Goal: Task Accomplishment & Management: Use online tool/utility

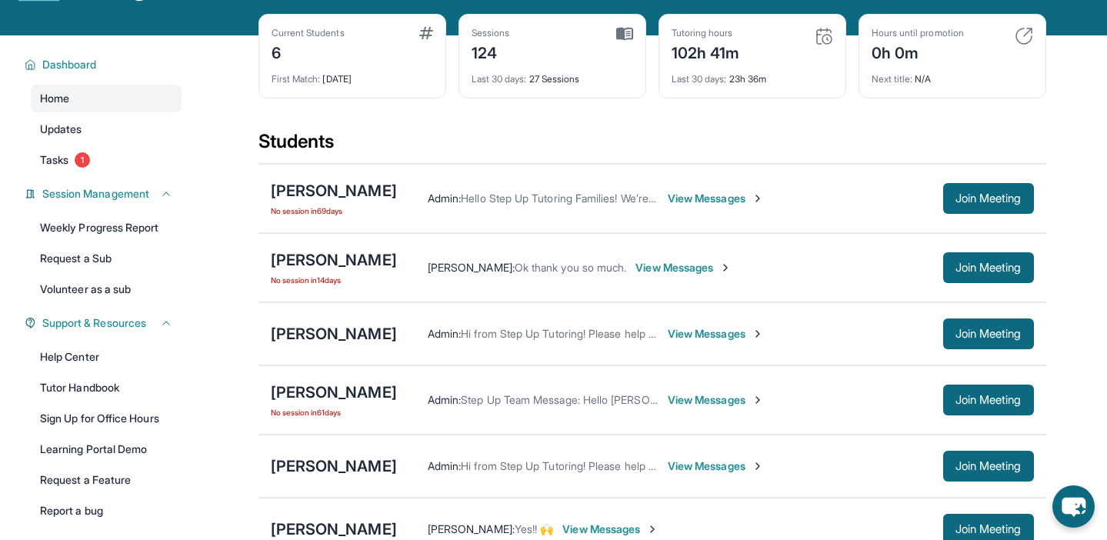
scroll to position [50, 0]
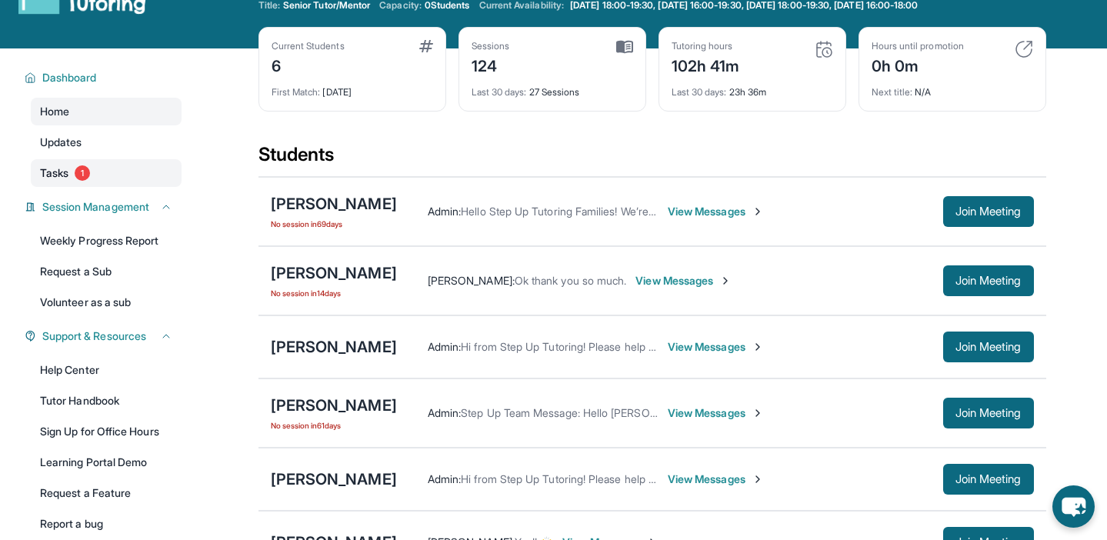
click at [147, 168] on link "Tasks 1" at bounding box center [106, 173] width 151 height 28
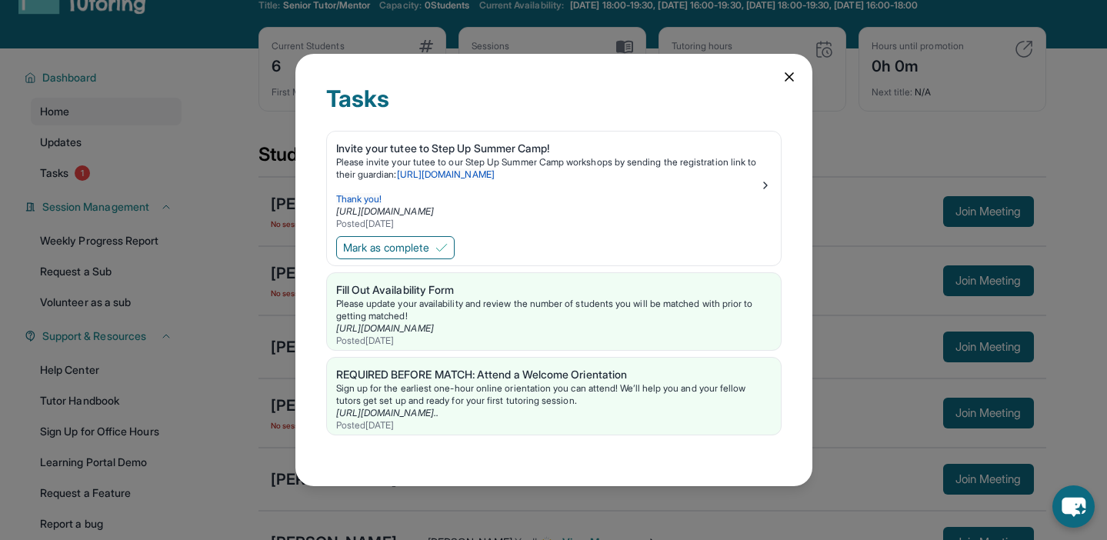
click at [449, 259] on div "Mark as complete" at bounding box center [554, 249] width 454 height 32
click at [448, 245] on img at bounding box center [442, 248] width 12 height 12
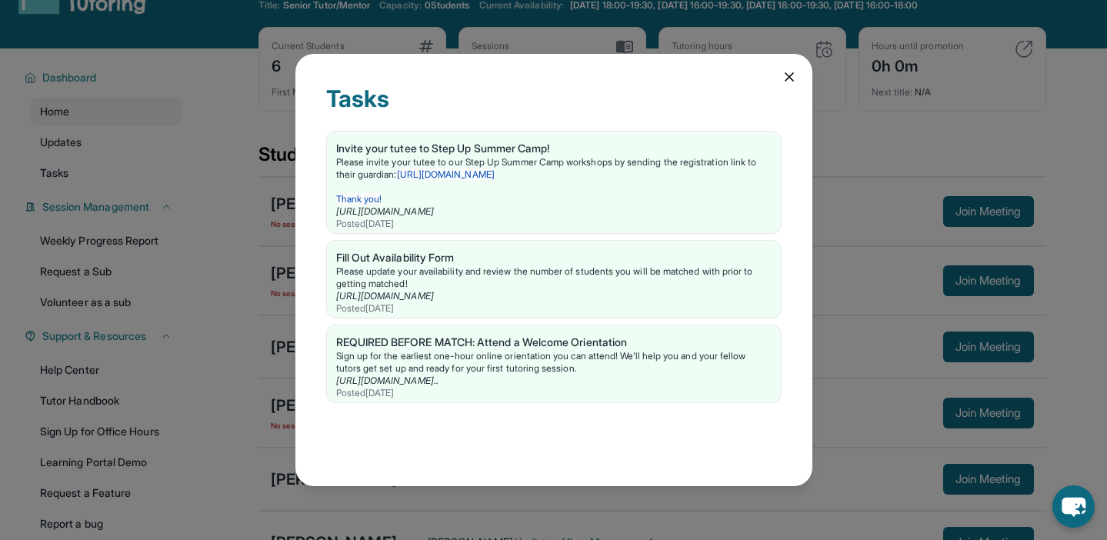
click at [790, 75] on icon at bounding box center [790, 77] width 8 height 8
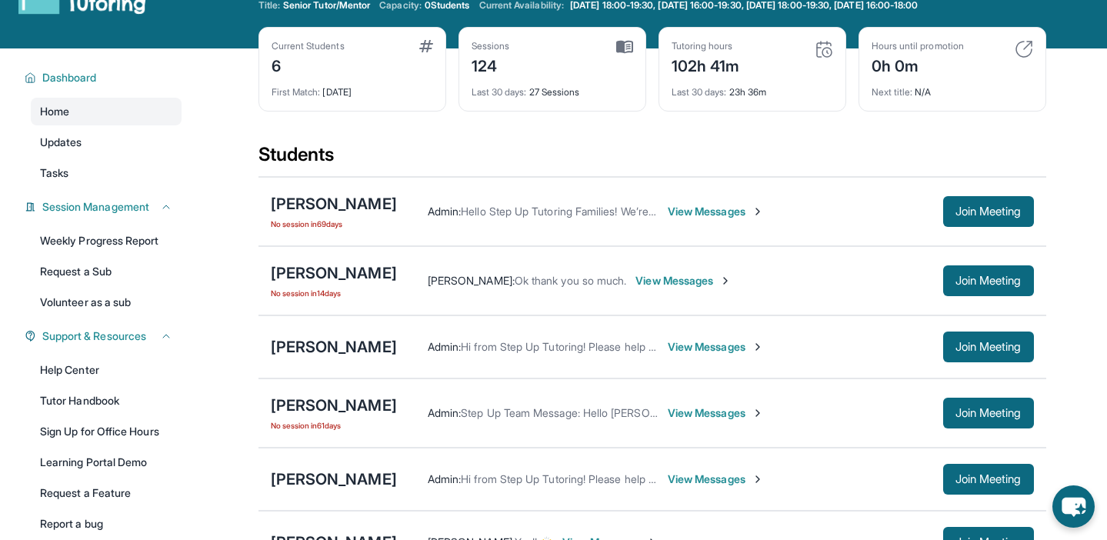
click at [562, 115] on div "Current Students 6 First Match : [DATE] Sessions 124 Last 30 days : 27 Sessions…" at bounding box center [653, 84] width 788 height 115
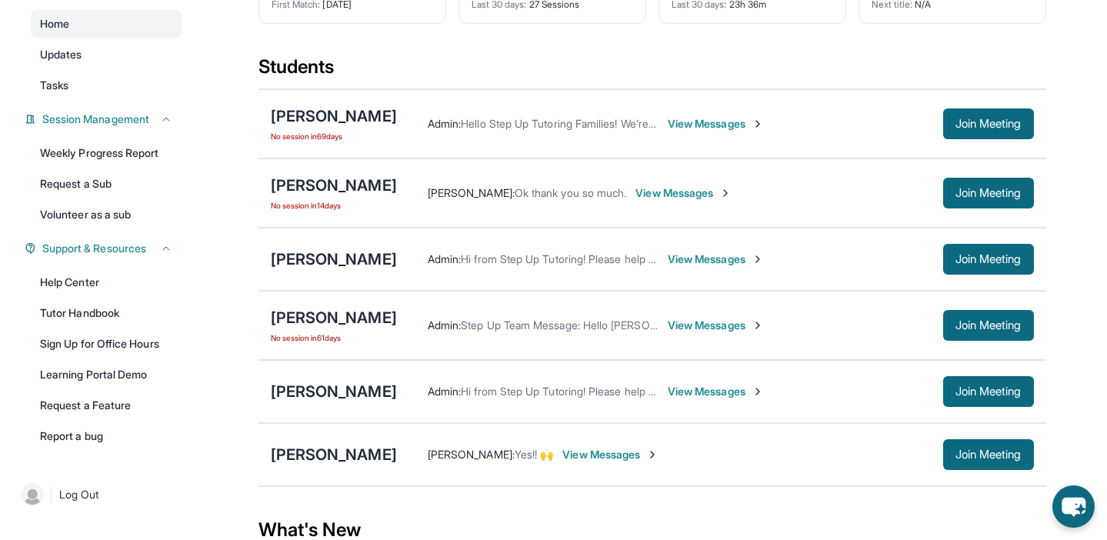
scroll to position [162, 0]
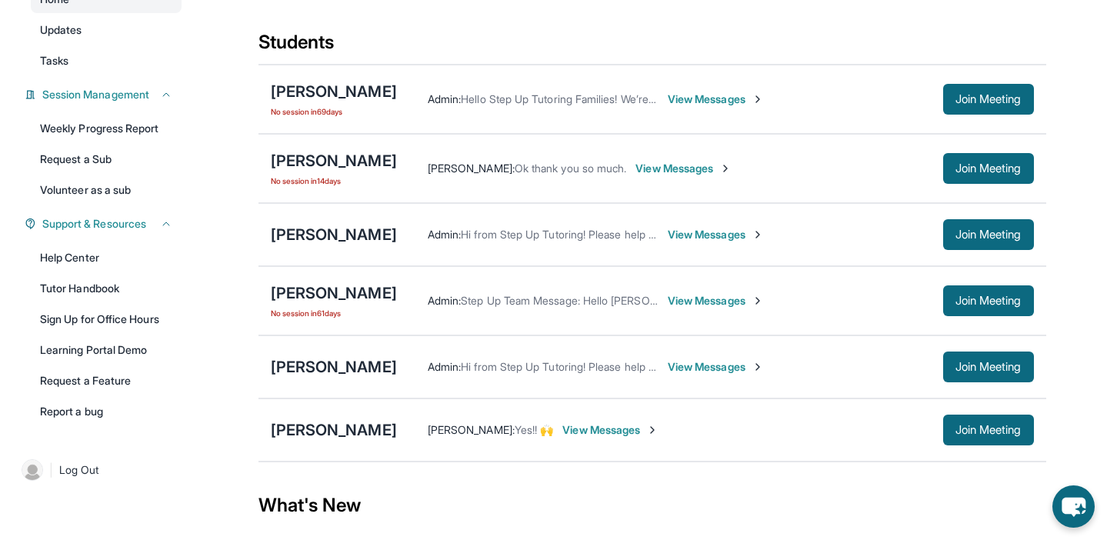
click at [225, 278] on main "Current Students 6 First Match : [DATE] Sessions 124 Last 30 days : 27 Sessions…" at bounding box center [652, 362] width 910 height 853
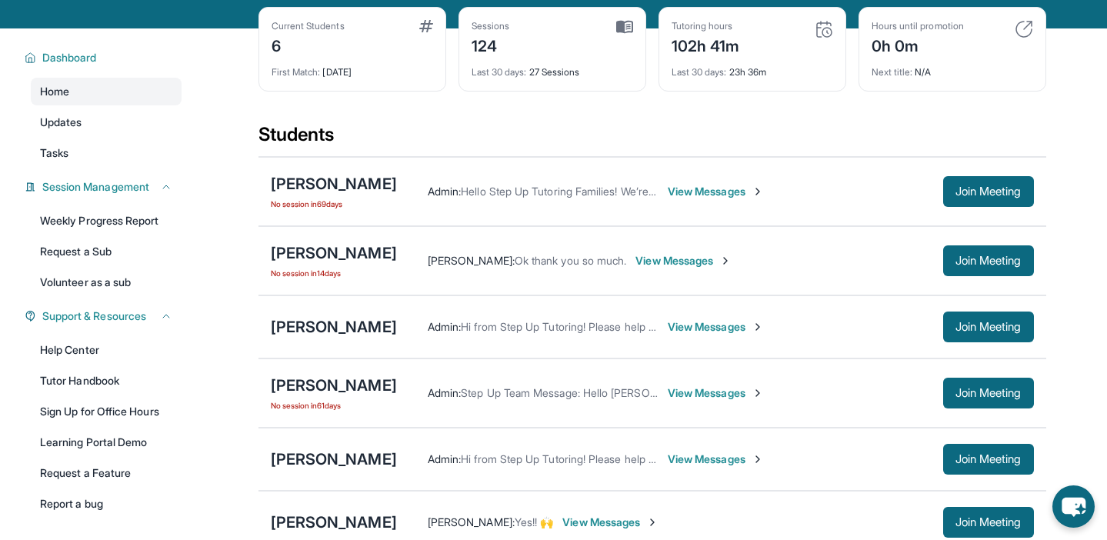
scroll to position [68, 0]
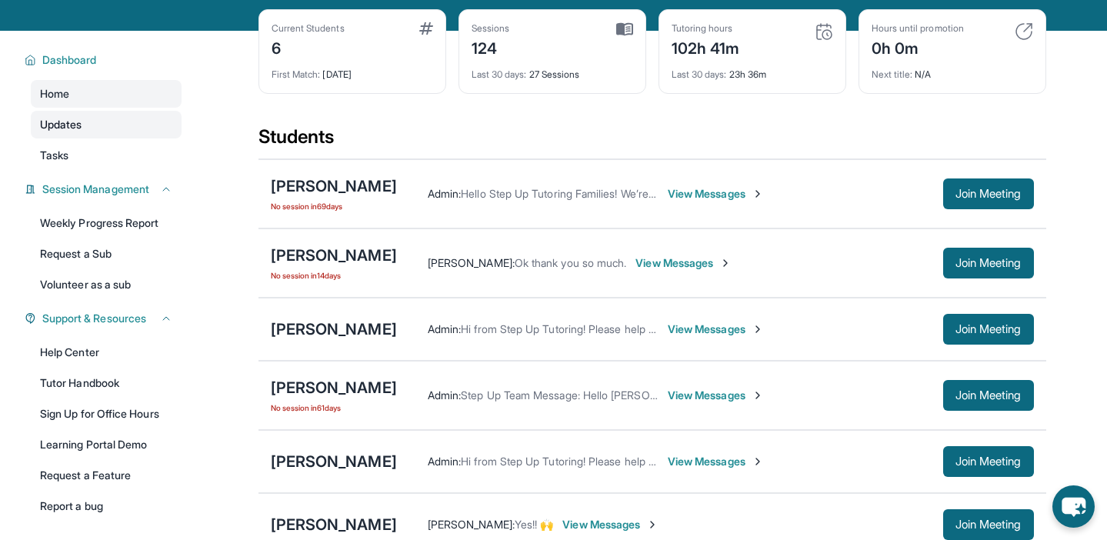
click at [132, 126] on link "Updates" at bounding box center [106, 125] width 151 height 28
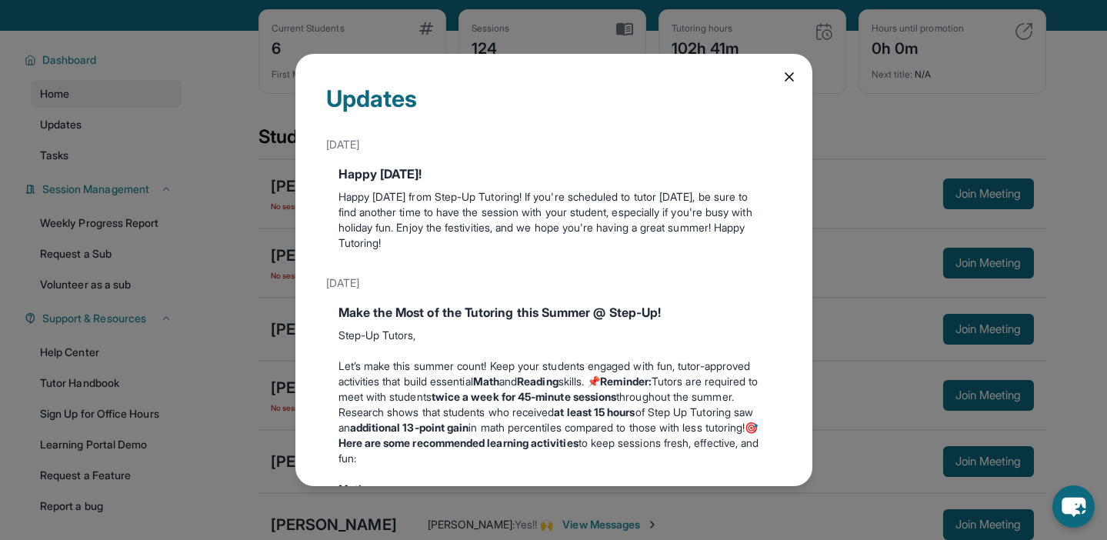
click at [786, 92] on div "Updates [DATE] Happy [DATE]! Happy [DATE] from Step-Up Tutoring! If you're sche…" at bounding box center [554, 270] width 517 height 432
click at [792, 84] on icon at bounding box center [789, 76] width 15 height 15
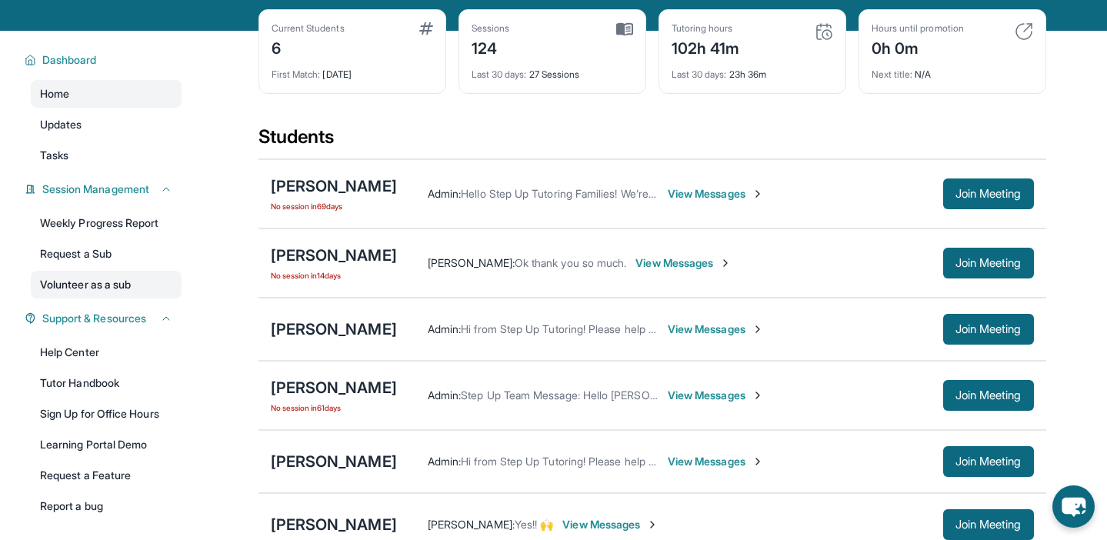
click at [120, 282] on link "Volunteer as a sub" at bounding box center [106, 285] width 151 height 28
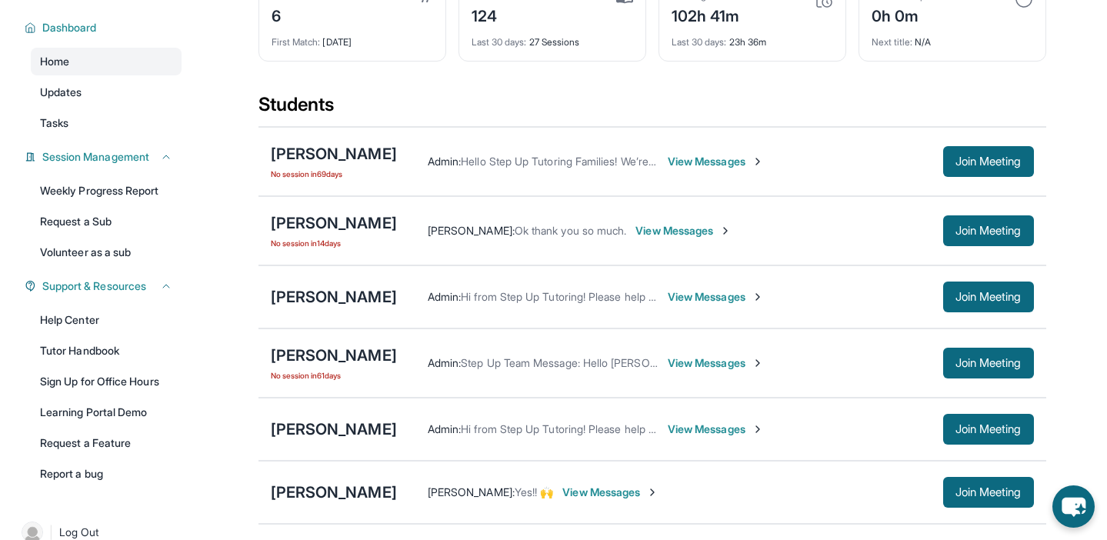
scroll to position [144, 0]
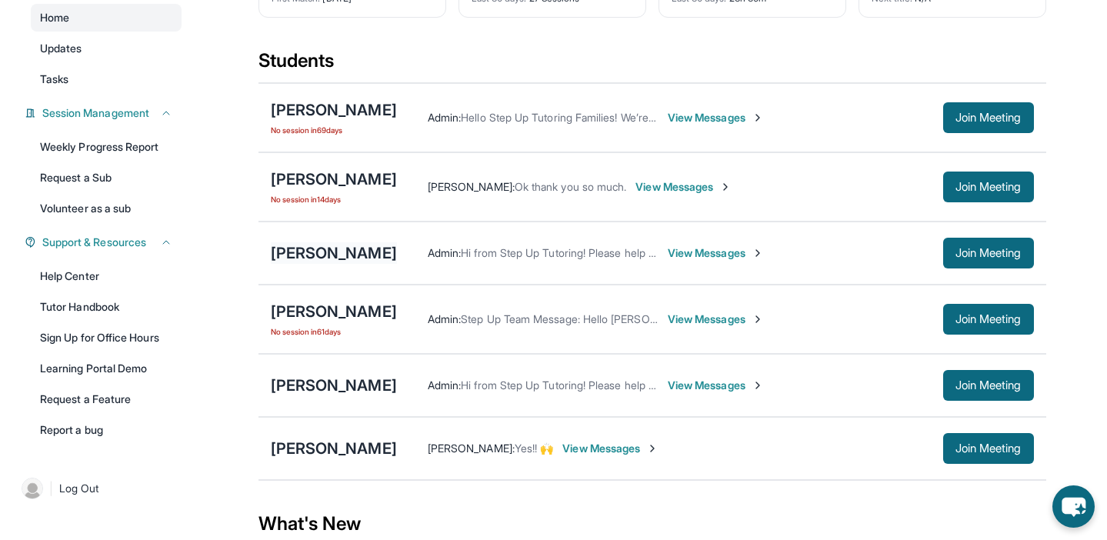
click at [360, 245] on div "[PERSON_NAME]" at bounding box center [334, 253] width 126 height 22
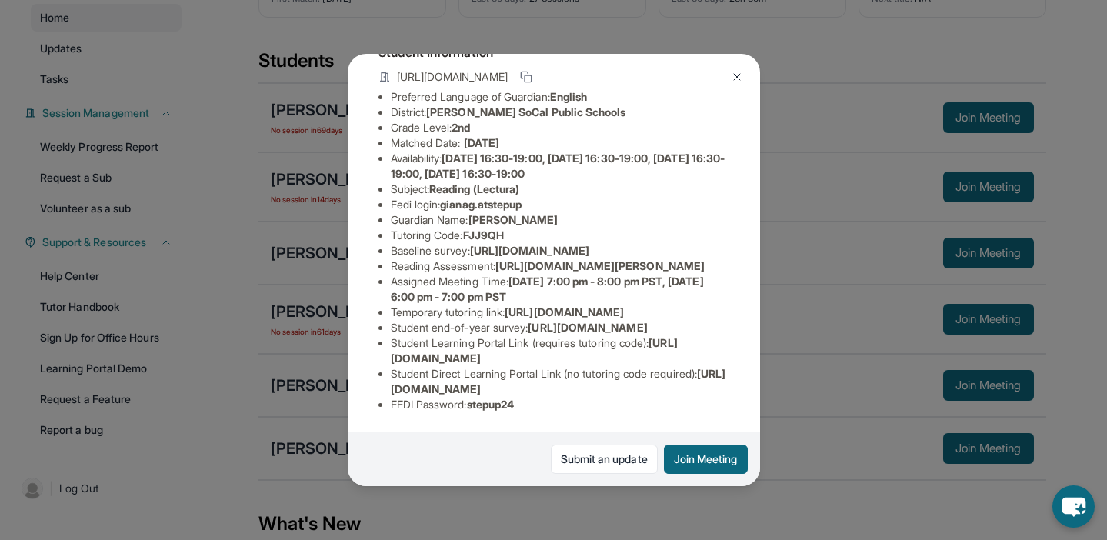
scroll to position [255, 0]
click at [737, 82] on img at bounding box center [737, 77] width 12 height 12
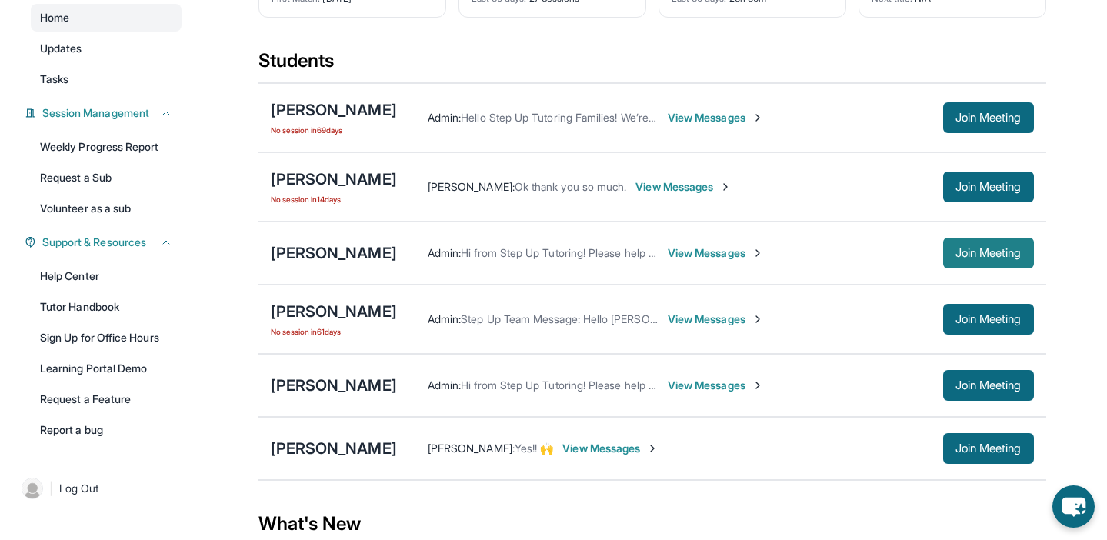
click at [981, 245] on button "Join Meeting" at bounding box center [988, 253] width 91 height 31
